Goal: Task Accomplishment & Management: Manage account settings

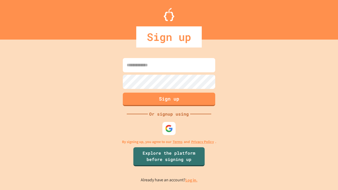
click at [191, 180] on link "Log in." at bounding box center [191, 180] width 12 height 6
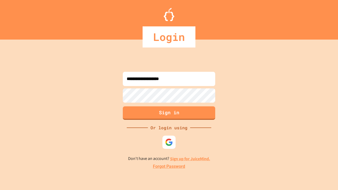
type input "**********"
